Goal: Information Seeking & Learning: Check status

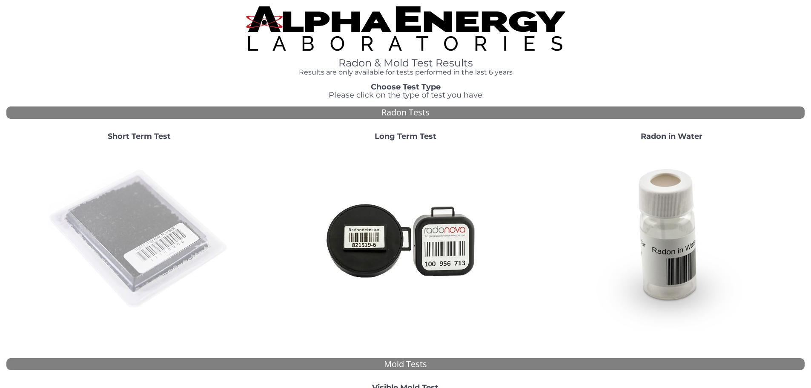
click at [160, 186] on img at bounding box center [139, 239] width 183 height 183
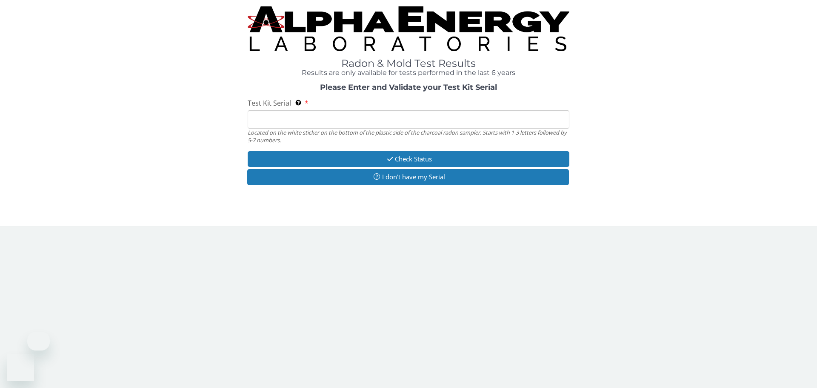
click at [306, 112] on input "Test Kit Serial Located on the white sticker on the bottom of the plastic side …" at bounding box center [409, 119] width 322 height 18
paste input "AA720874"
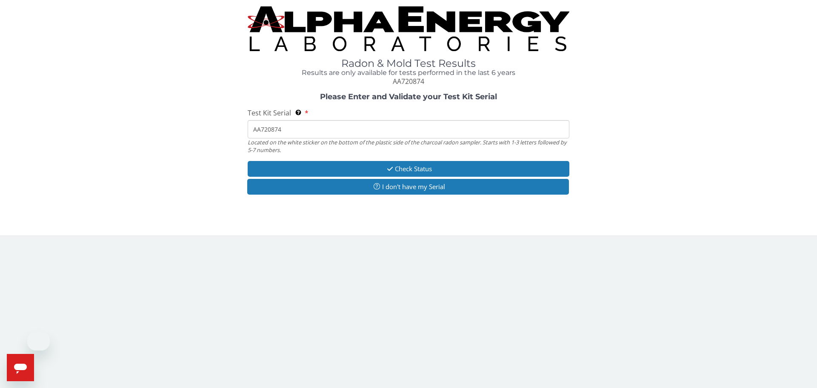
type input "AA720874"
click at [432, 177] on div "Check Status I don't have my Serial" at bounding box center [409, 179] width 322 height 36
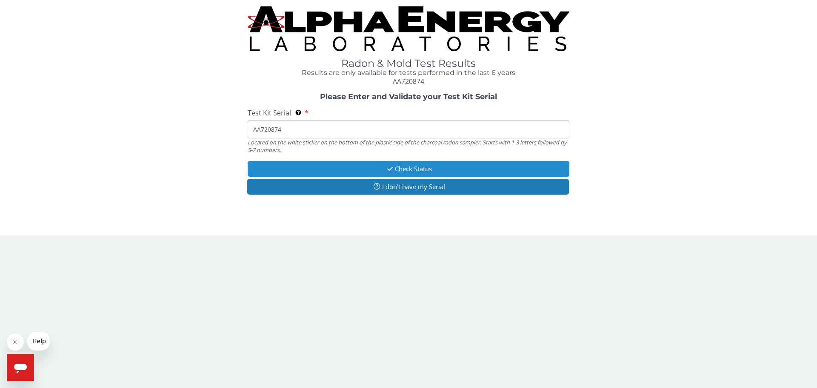
click at [431, 169] on button "Check Status" at bounding box center [409, 169] width 322 height 16
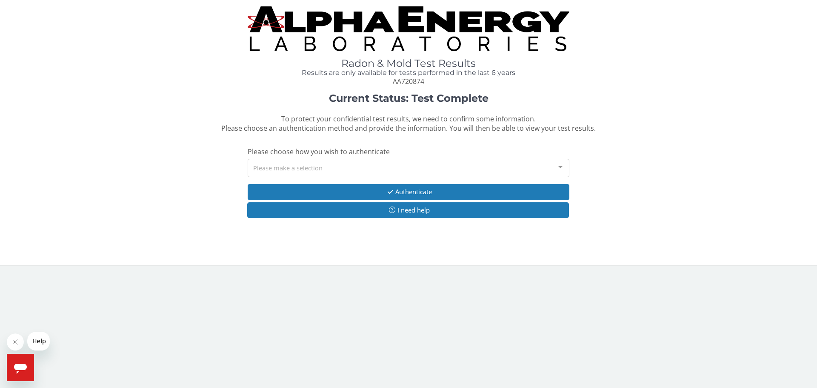
drag, startPoint x: 337, startPoint y: 160, endPoint x: 344, endPoint y: 183, distance: 23.4
click at [336, 160] on div "Please make a selection" at bounding box center [409, 168] width 322 height 18
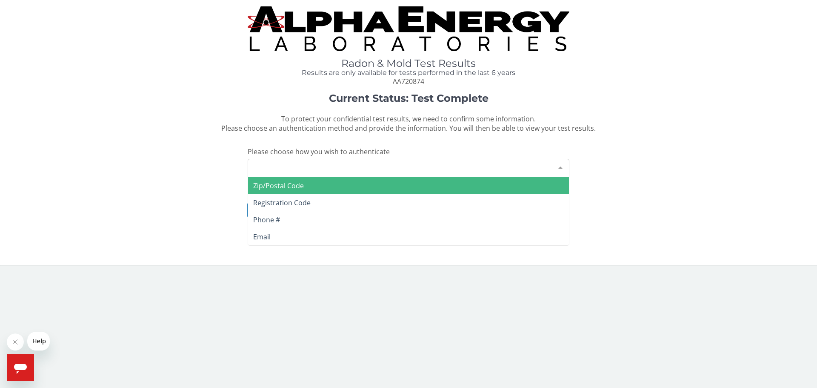
click at [339, 192] on span "Zip/Postal Code" at bounding box center [408, 185] width 321 height 17
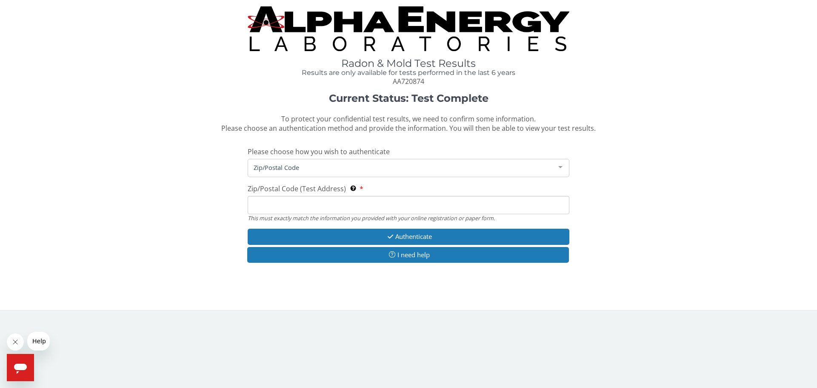
click at [343, 207] on input "Zip/Postal Code (Test Address) This must exactly match the information you prov…" at bounding box center [409, 205] width 322 height 18
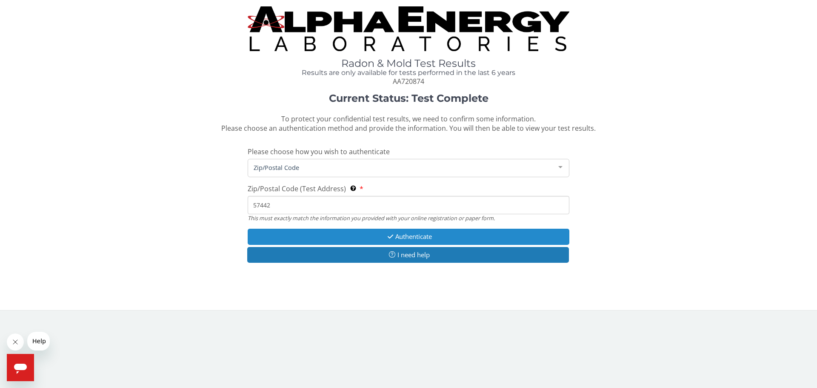
type input "57442"
click at [424, 238] on button "Authenticate" at bounding box center [409, 237] width 322 height 16
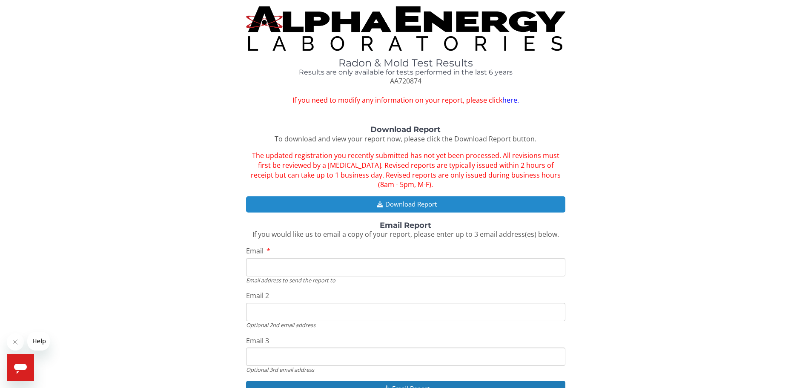
click at [428, 203] on button "Download Report" at bounding box center [405, 204] width 319 height 16
